Goal: Task Accomplishment & Management: Use online tool/utility

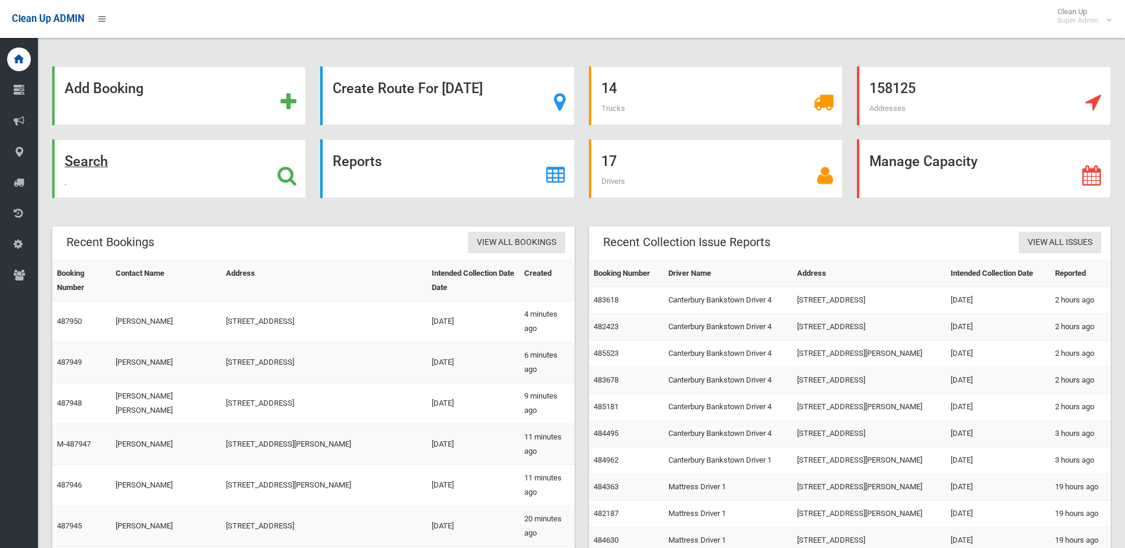
click at [291, 172] on icon at bounding box center [287, 176] width 19 height 20
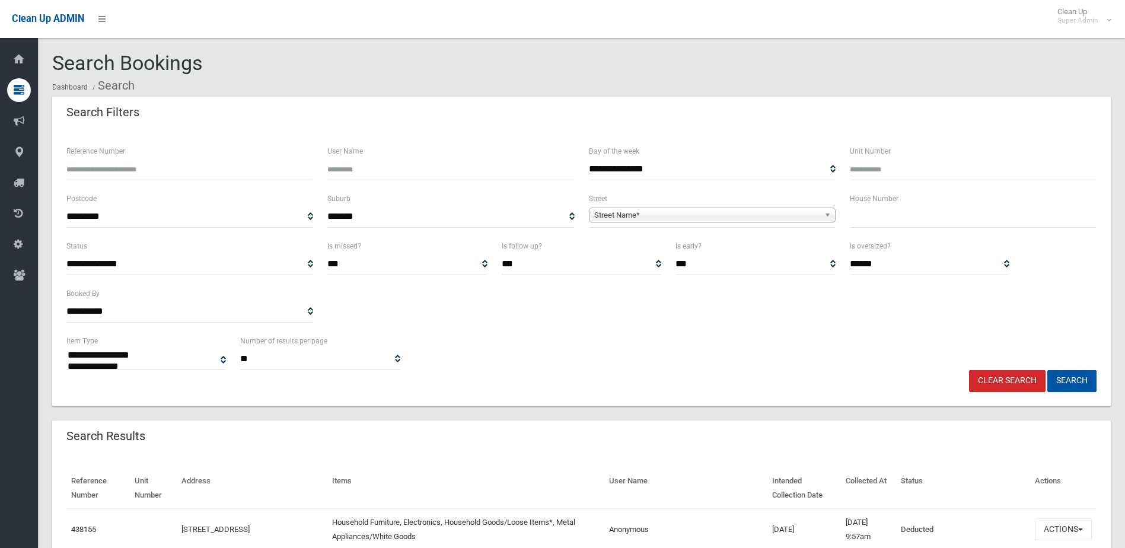
select select
click at [868, 209] on input "text" at bounding box center [973, 217] width 247 height 22
type input "**"
click at [766, 215] on span "Street Name*" at bounding box center [706, 215] width 225 height 14
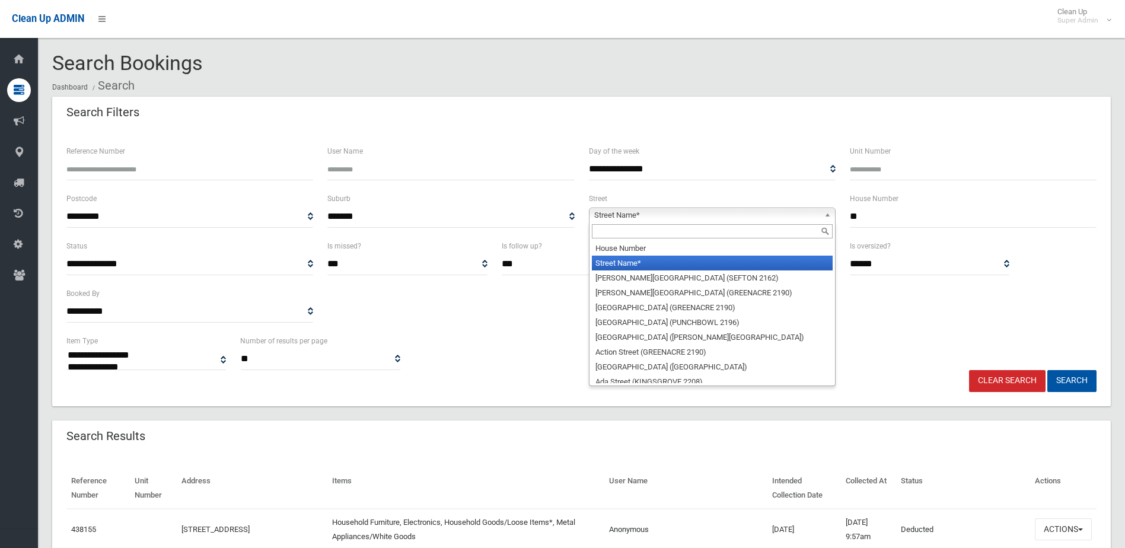
click at [724, 228] on input "text" at bounding box center [712, 231] width 241 height 14
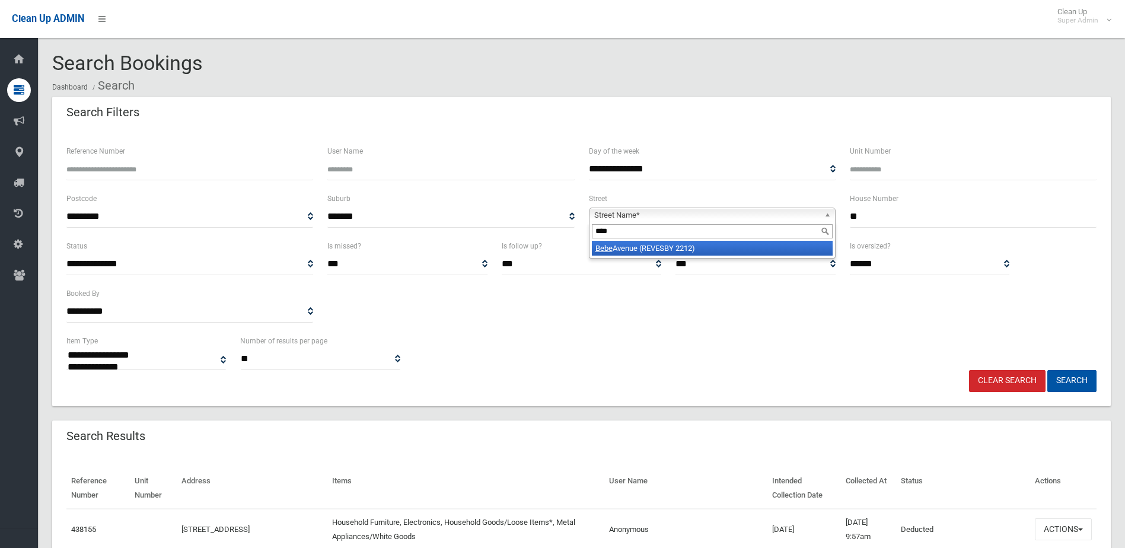
type input "****"
click at [743, 246] on li "Bebe Avenue (REVESBY 2212)" at bounding box center [712, 248] width 241 height 15
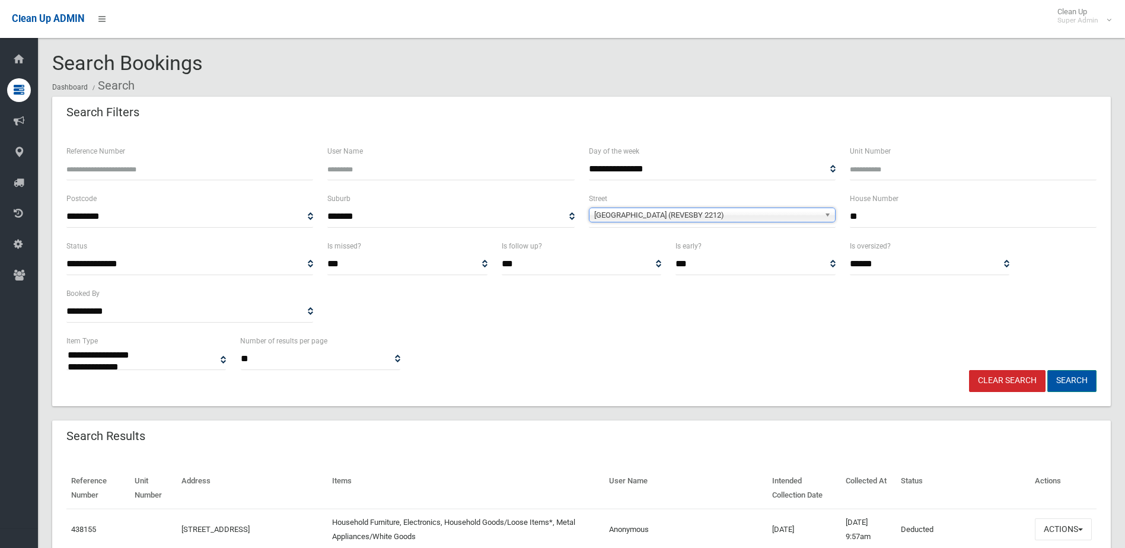
click at [1062, 375] on button "Search" at bounding box center [1072, 381] width 49 height 22
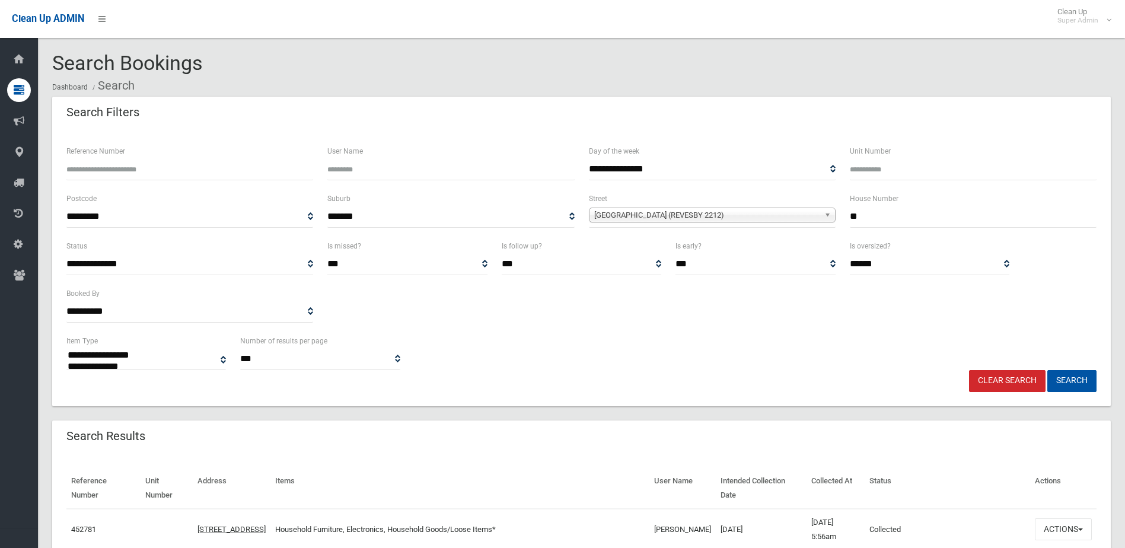
select select
type input "**"
click at [1070, 387] on button "Search" at bounding box center [1072, 381] width 49 height 22
select select
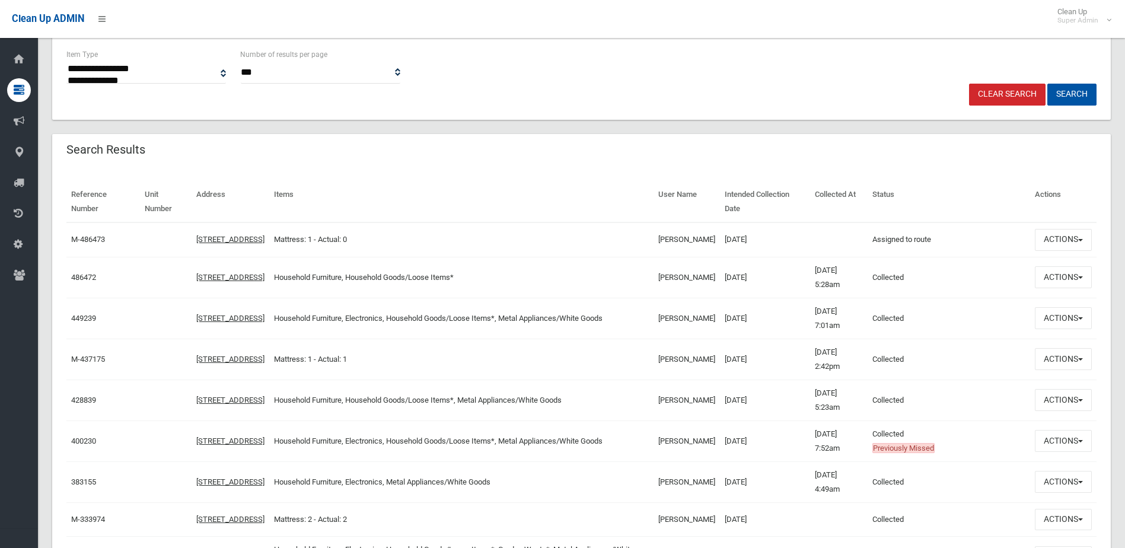
scroll to position [297, 0]
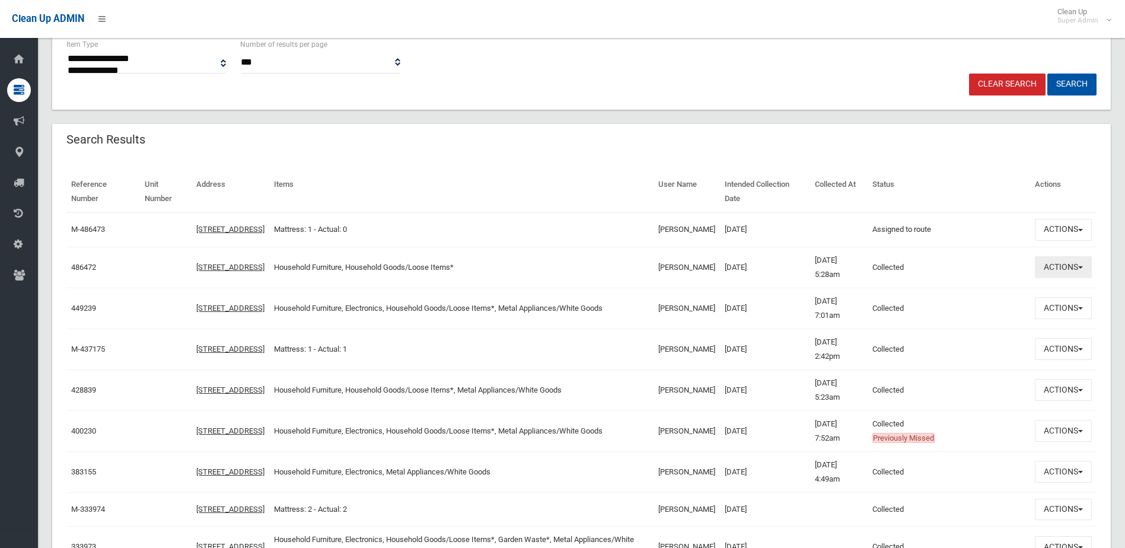
click at [1056, 278] on button "Actions" at bounding box center [1063, 267] width 57 height 22
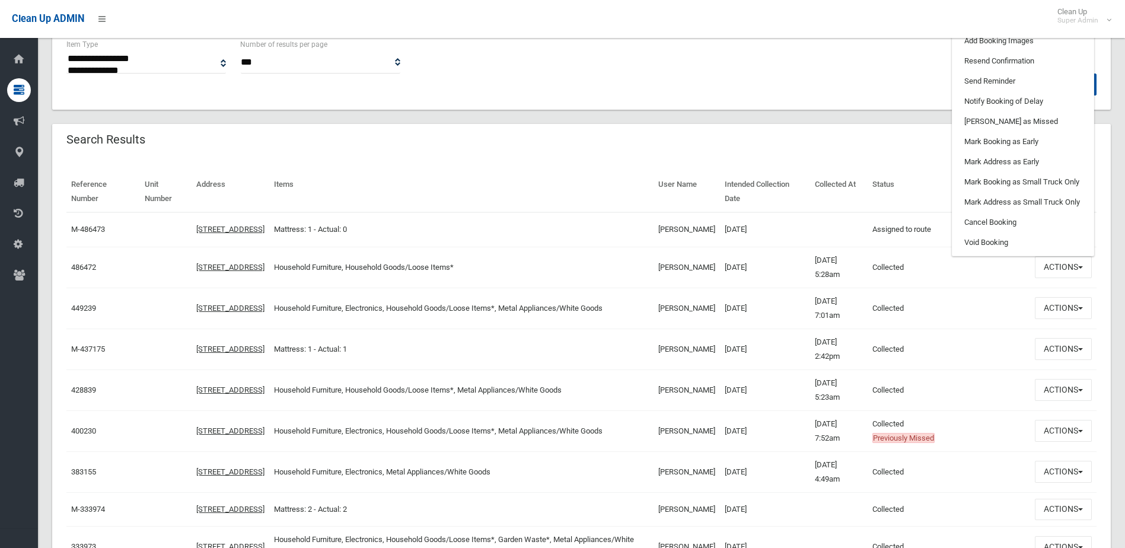
click at [810, 214] on td at bounding box center [839, 229] width 58 height 34
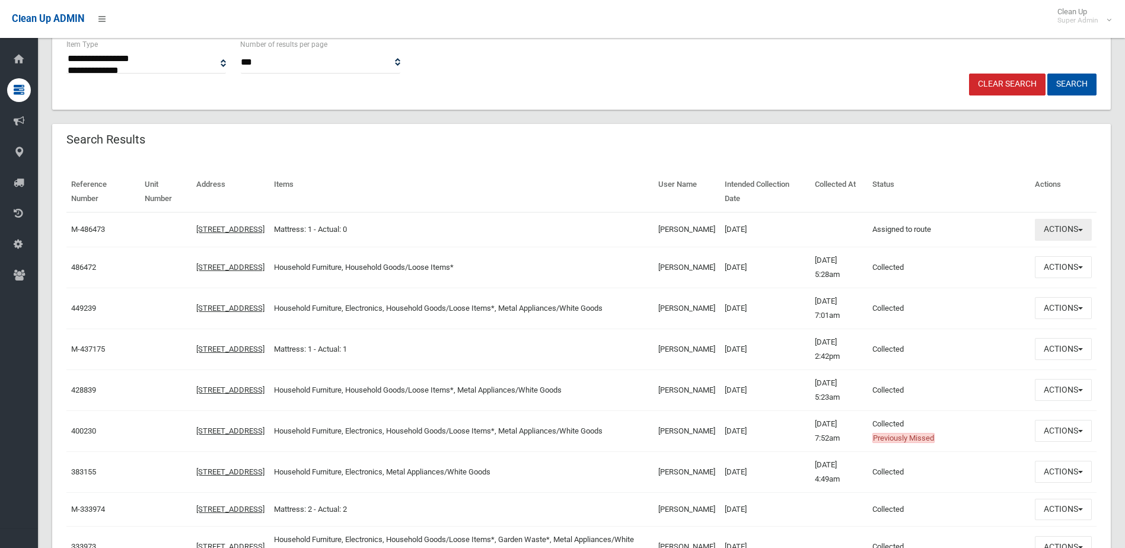
click at [1070, 233] on button "Actions" at bounding box center [1063, 230] width 57 height 22
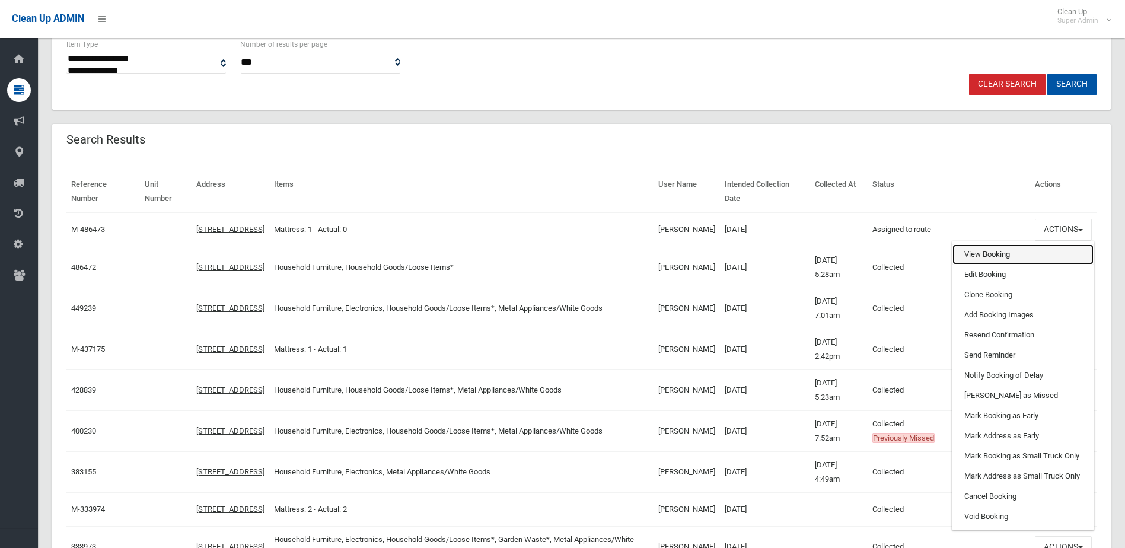
click at [1008, 257] on link "View Booking" at bounding box center [1023, 254] width 141 height 20
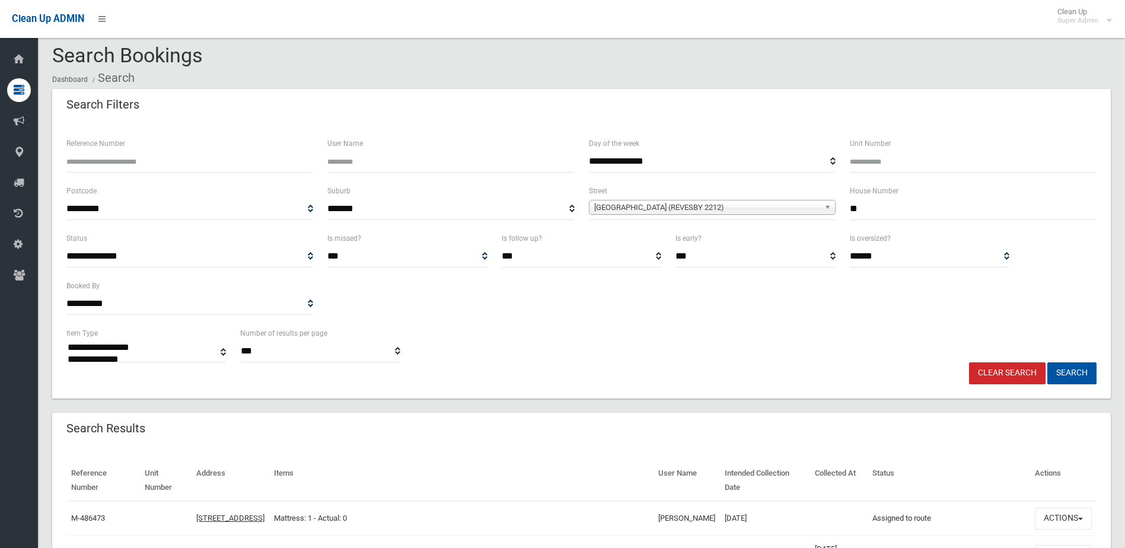
scroll to position [0, 0]
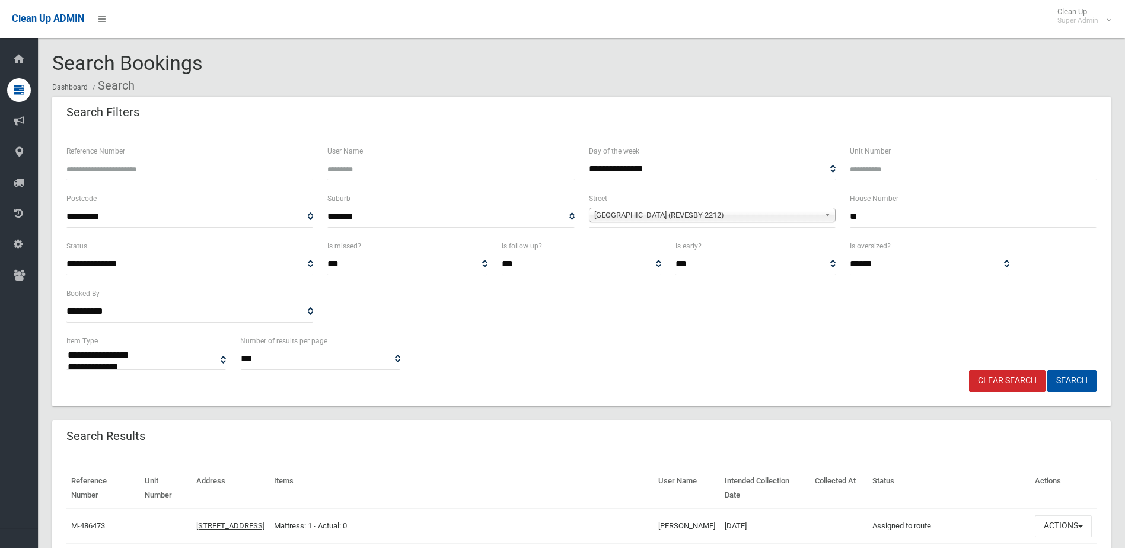
click at [1024, 380] on link "Clear Search" at bounding box center [1007, 381] width 77 height 22
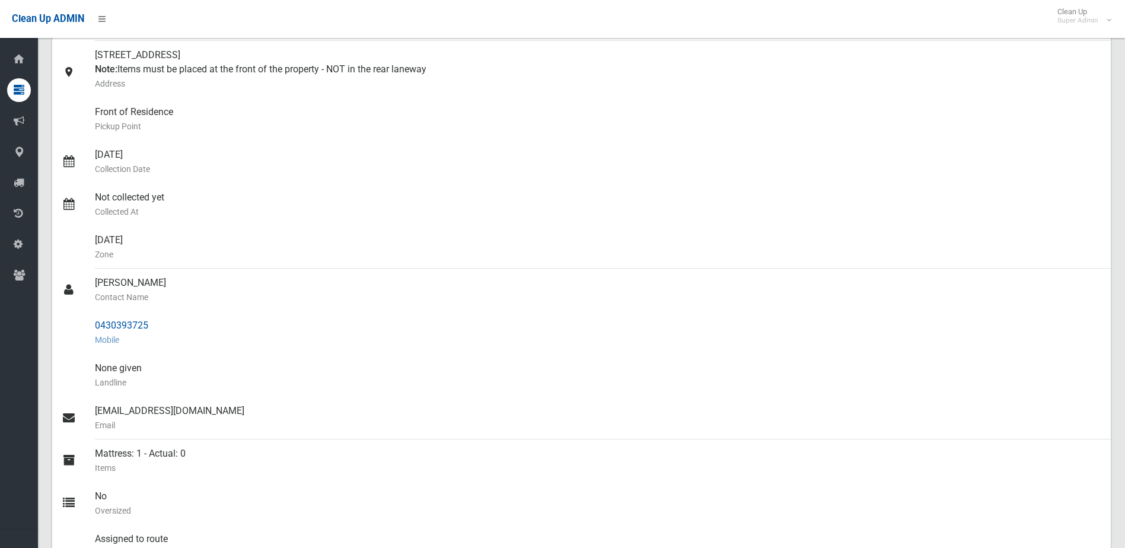
scroll to position [119, 0]
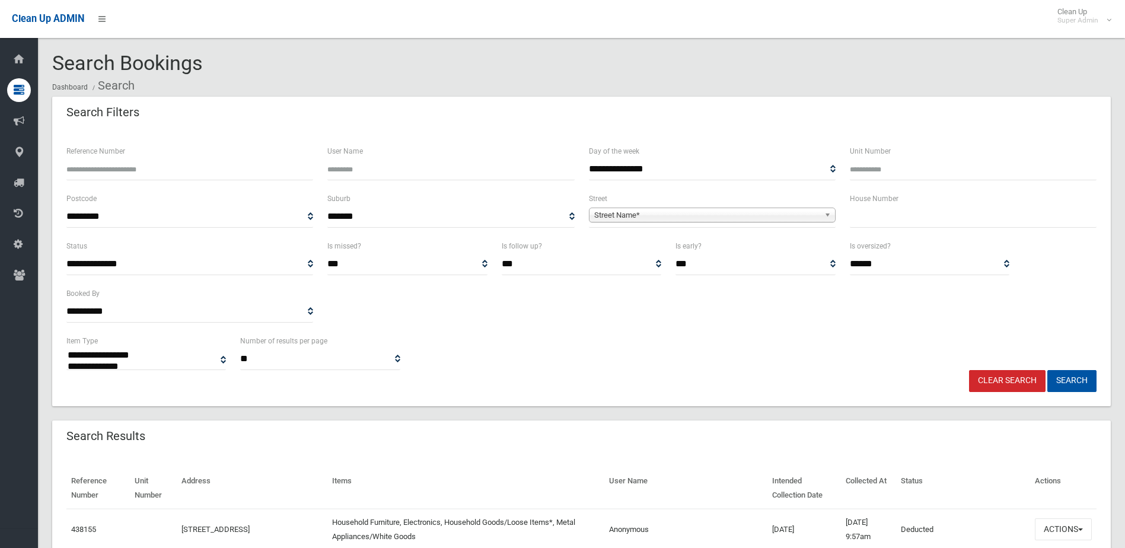
select select
